Goal: Task Accomplishment & Management: Manage account settings

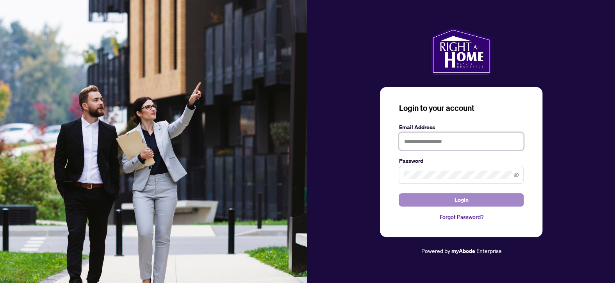
type input "**********"
click at [451, 201] on button "Login" at bounding box center [461, 199] width 125 height 13
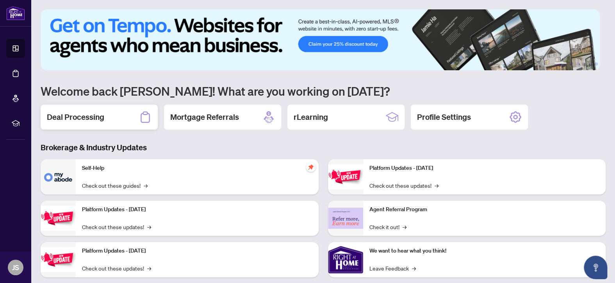
click at [71, 119] on h2 "Deal Processing" at bounding box center [75, 117] width 57 height 11
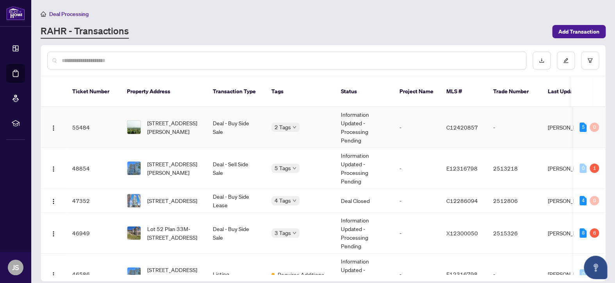
click at [170, 119] on span "[STREET_ADDRESS][PERSON_NAME]" at bounding box center [173, 127] width 53 height 17
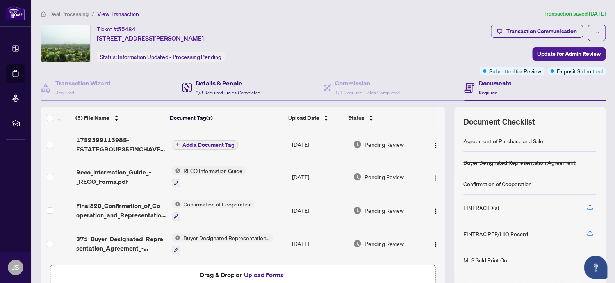
click at [229, 85] on h4 "Details & People" at bounding box center [228, 82] width 65 height 9
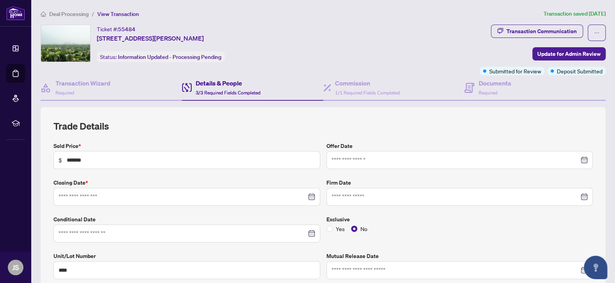
type input "**********"
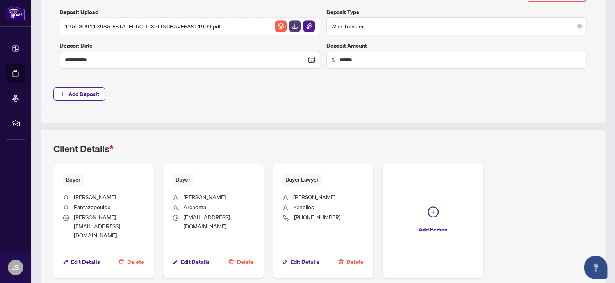
scroll to position [351, 0]
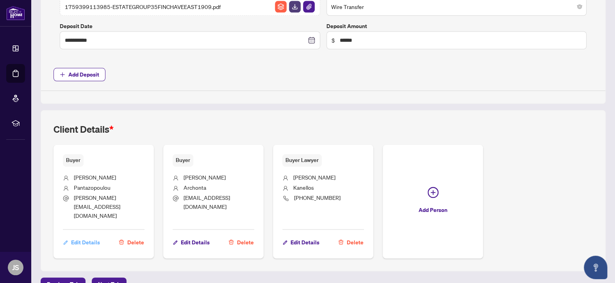
click at [85, 236] on span "Edit Details" at bounding box center [85, 242] width 29 height 12
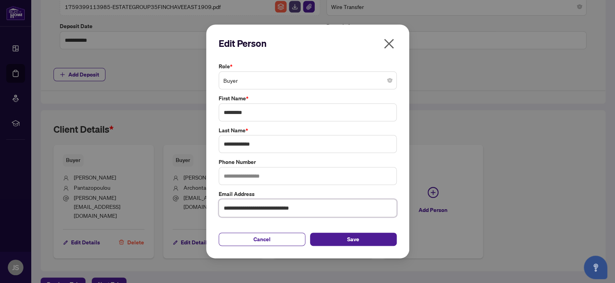
drag, startPoint x: 328, startPoint y: 206, endPoint x: 217, endPoint y: 205, distance: 110.5
click at [217, 205] on div "**********" at bounding box center [307, 203] width 183 height 27
click at [340, 241] on button "Save" at bounding box center [353, 239] width 87 height 13
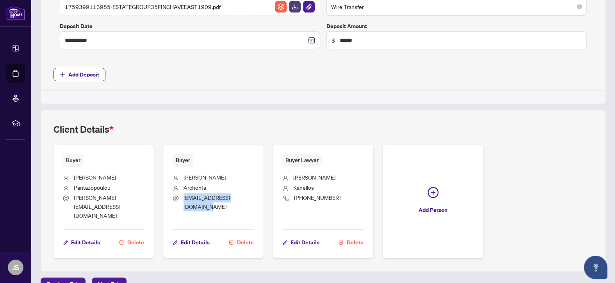
drag, startPoint x: 183, startPoint y: 195, endPoint x: 223, endPoint y: 205, distance: 41.4
click at [223, 205] on span "[EMAIL_ADDRESS][DOMAIN_NAME]" at bounding box center [219, 202] width 71 height 18
copy span "[EMAIL_ADDRESS][DOMAIN_NAME]"
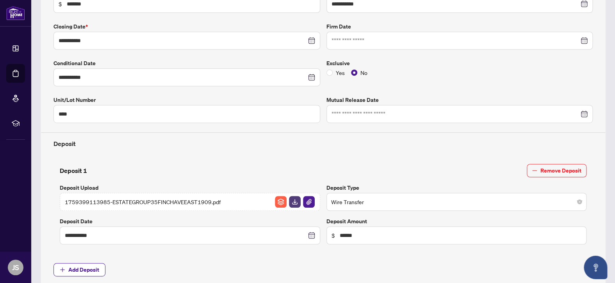
scroll to position [0, 0]
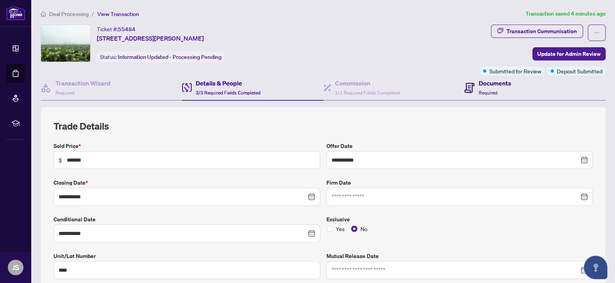
click at [497, 85] on h4 "Documents" at bounding box center [494, 82] width 32 height 9
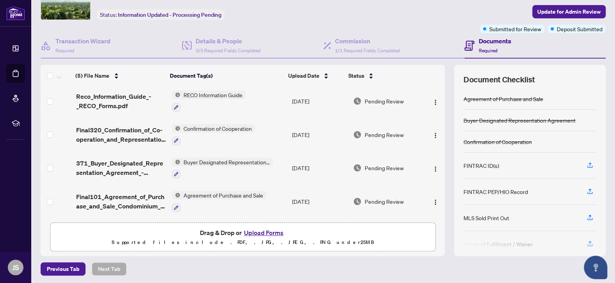
scroll to position [43, 0]
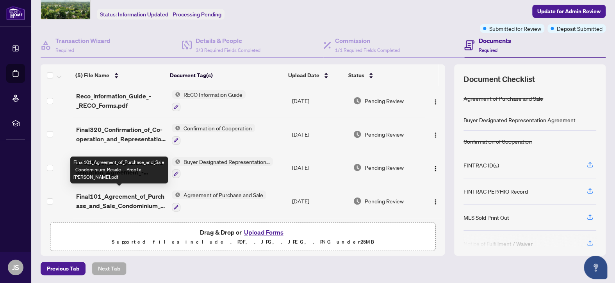
click at [118, 195] on span "Final101_Agreement_of_Purchase_and_Sale_Condominium_Resale_-_PropTx-[PERSON_NAM…" at bounding box center [121, 201] width 90 height 19
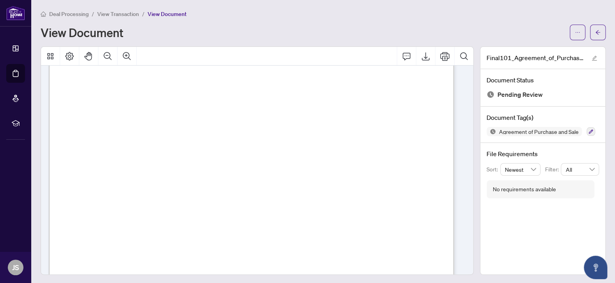
scroll to position [3969, 0]
drag, startPoint x: 141, startPoint y: 215, endPoint x: 413, endPoint y: 215, distance: 272.1
click at [413, 215] on span "The Buyer shall have three (3) banking days from receipt to review and be satis…" at bounding box center [257, 215] width 350 height 7
